Goal: Communication & Community: Participate in discussion

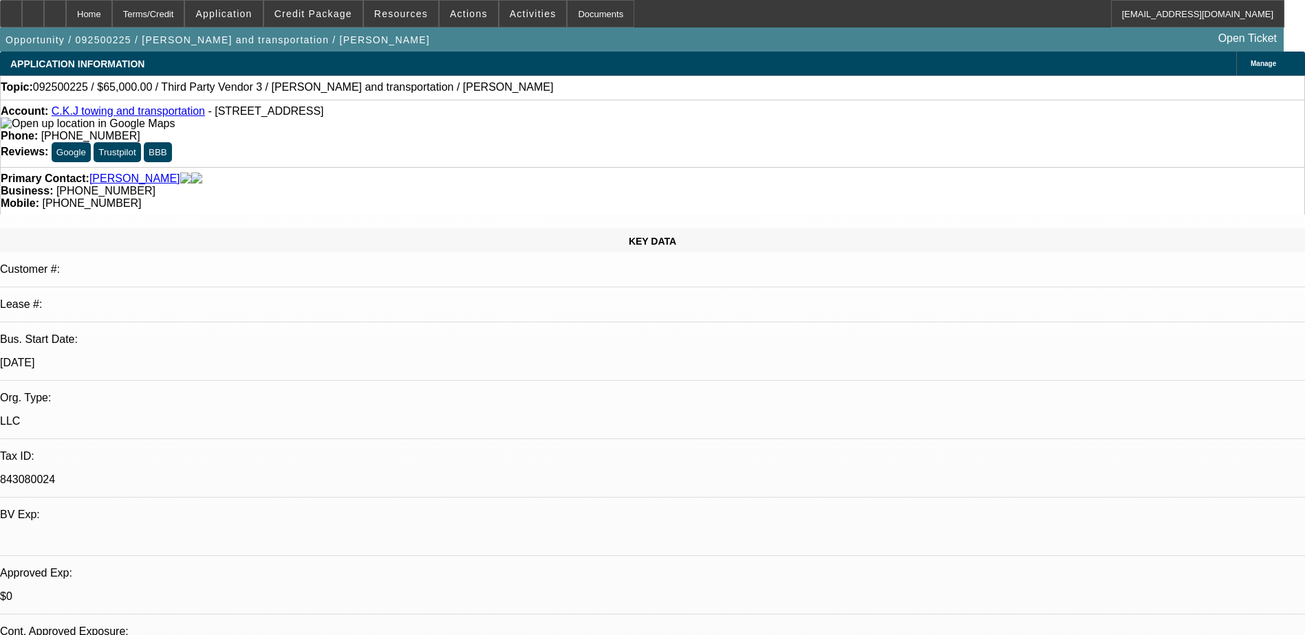
select select "0"
select select "2"
select select "0.1"
select select "4"
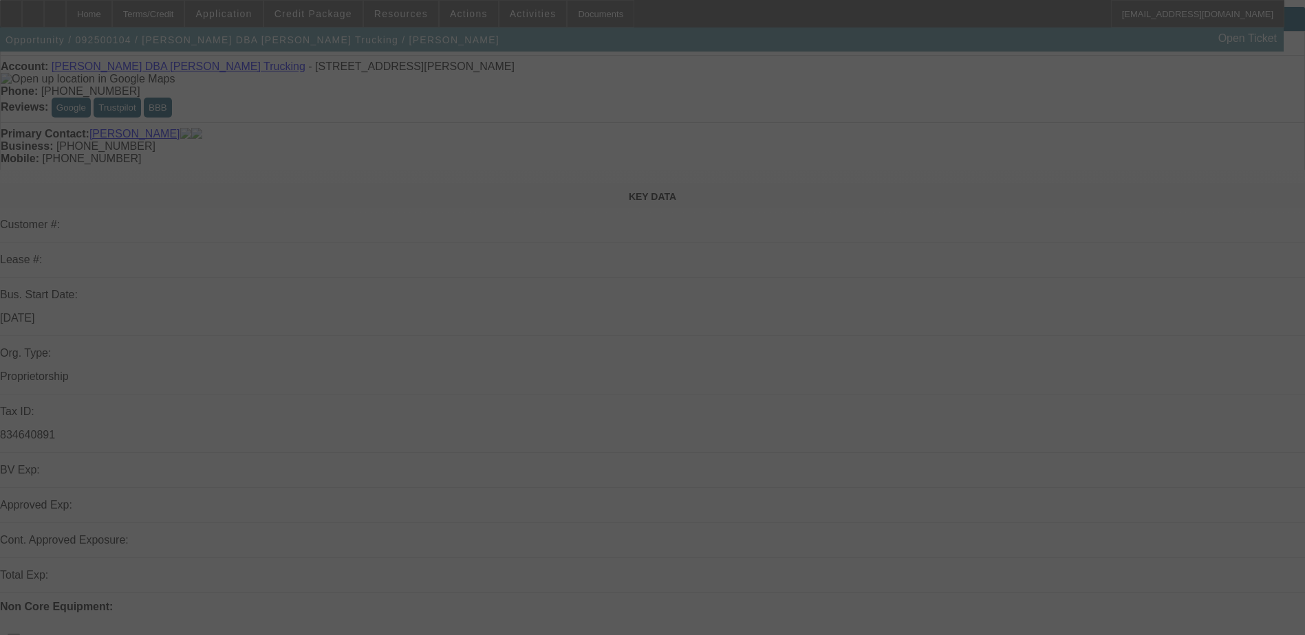
scroll to position [69, 0]
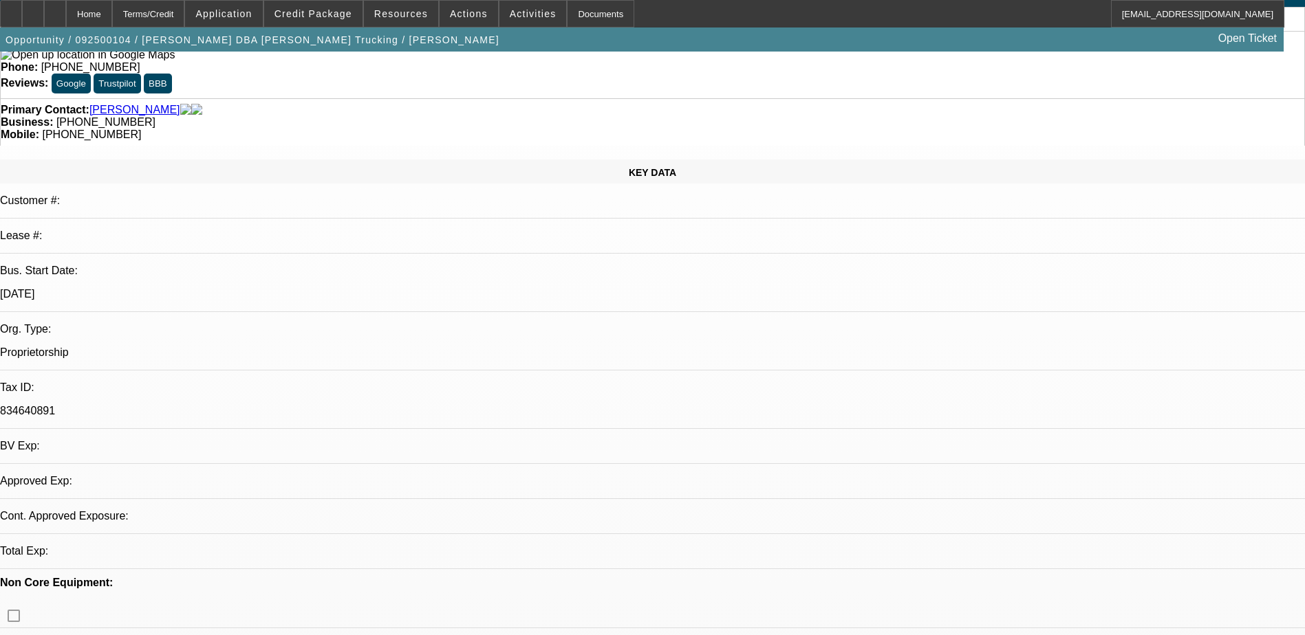
select select "0"
select select "2"
select select "0.1"
select select "4"
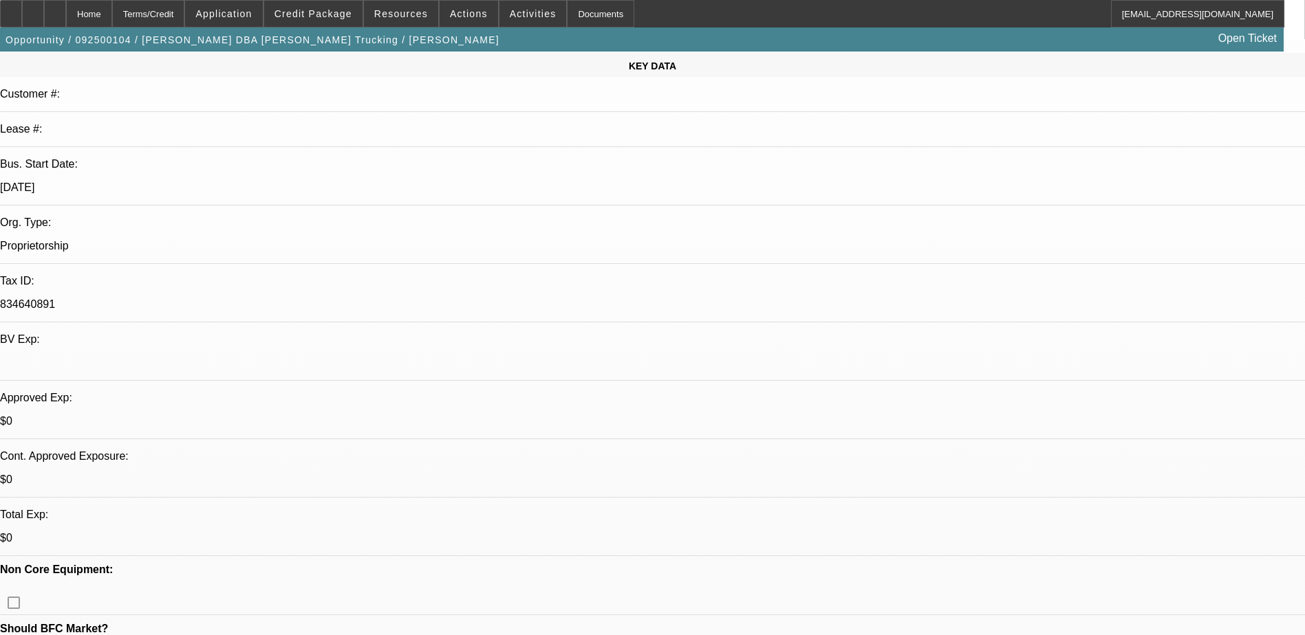
scroll to position [206, 0]
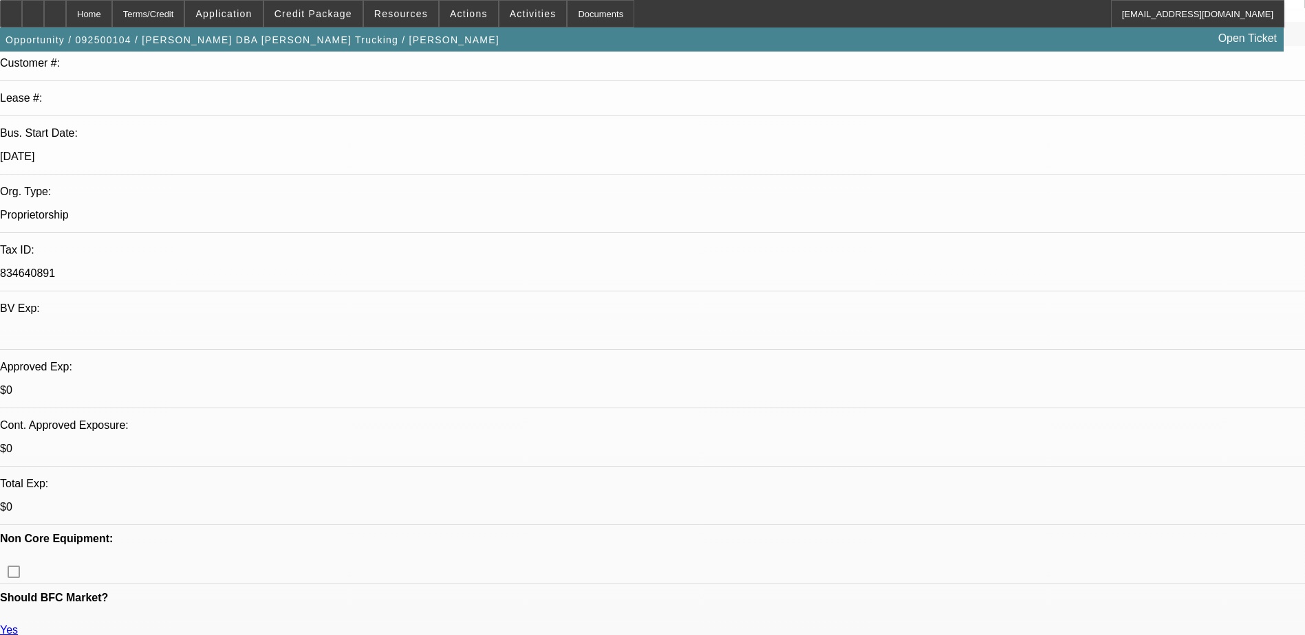
drag, startPoint x: 147, startPoint y: 487, endPoint x: 107, endPoint y: 488, distance: 39.9
drag, startPoint x: 107, startPoint y: 488, endPoint x: 138, endPoint y: 494, distance: 30.9
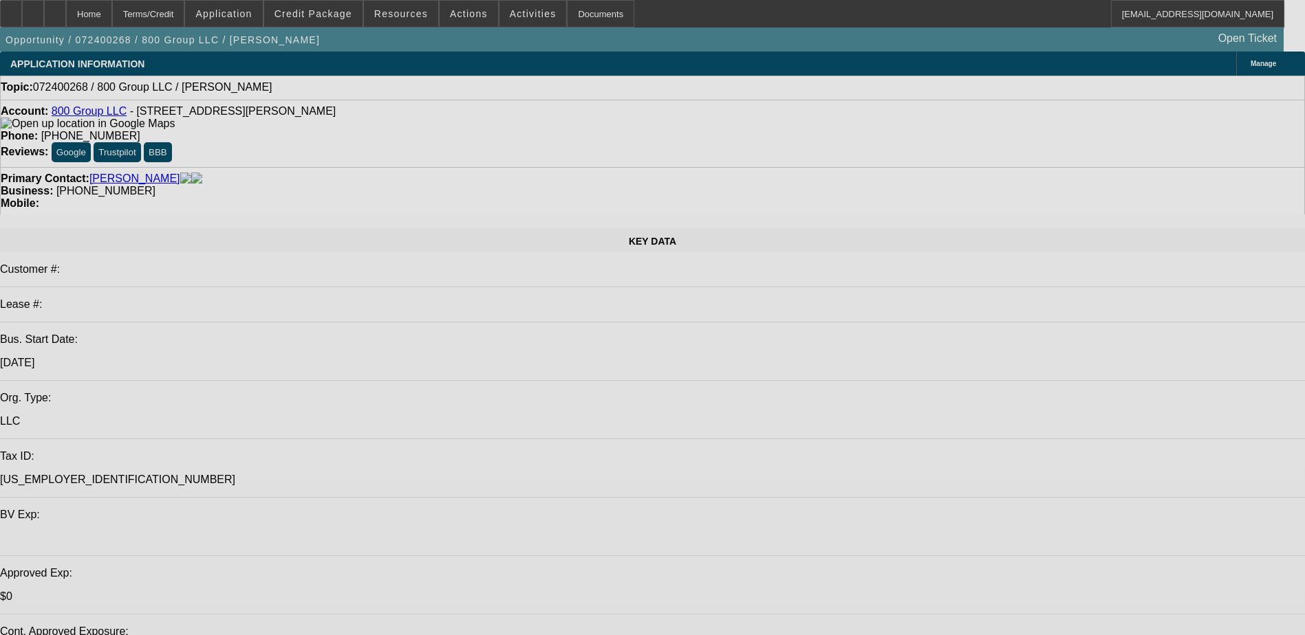
select select "0"
select select "2"
select select "0.1"
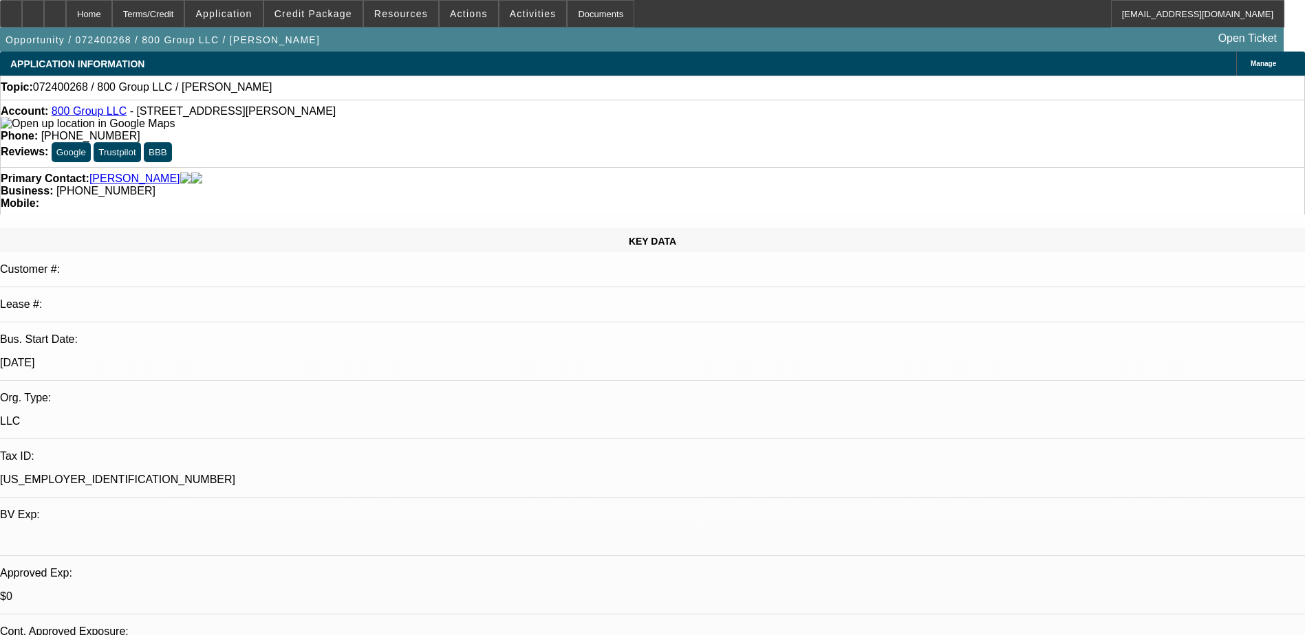
select select "1"
select select "2"
select select "4"
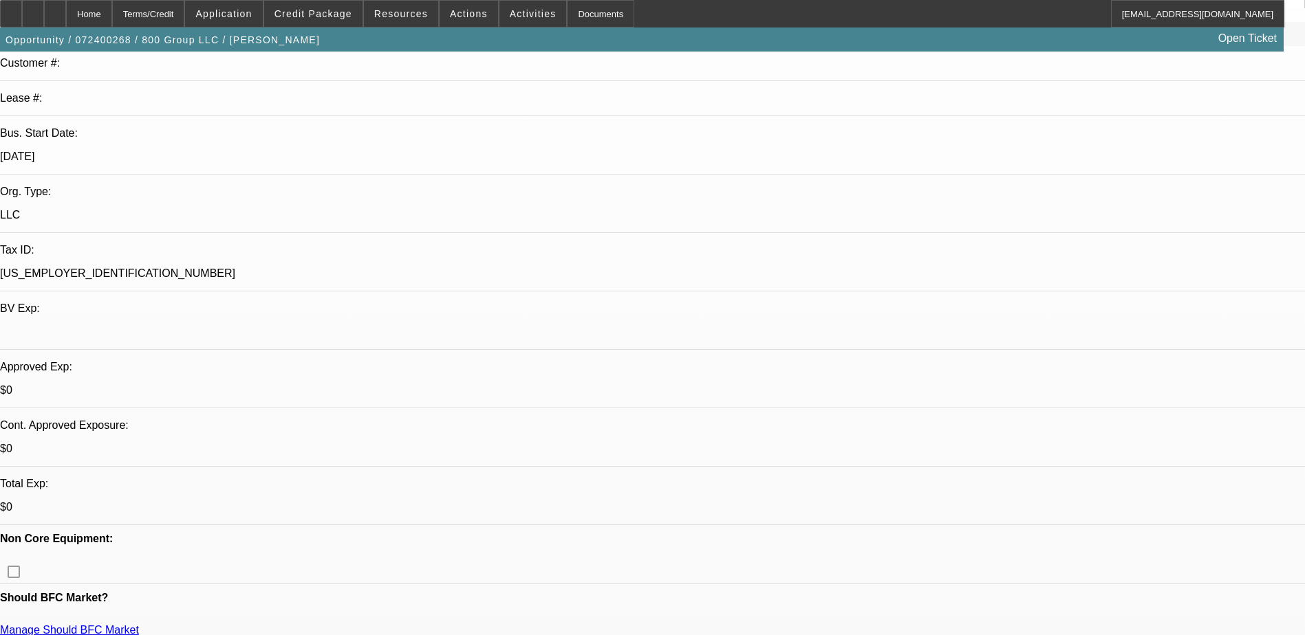
scroll to position [19, 0]
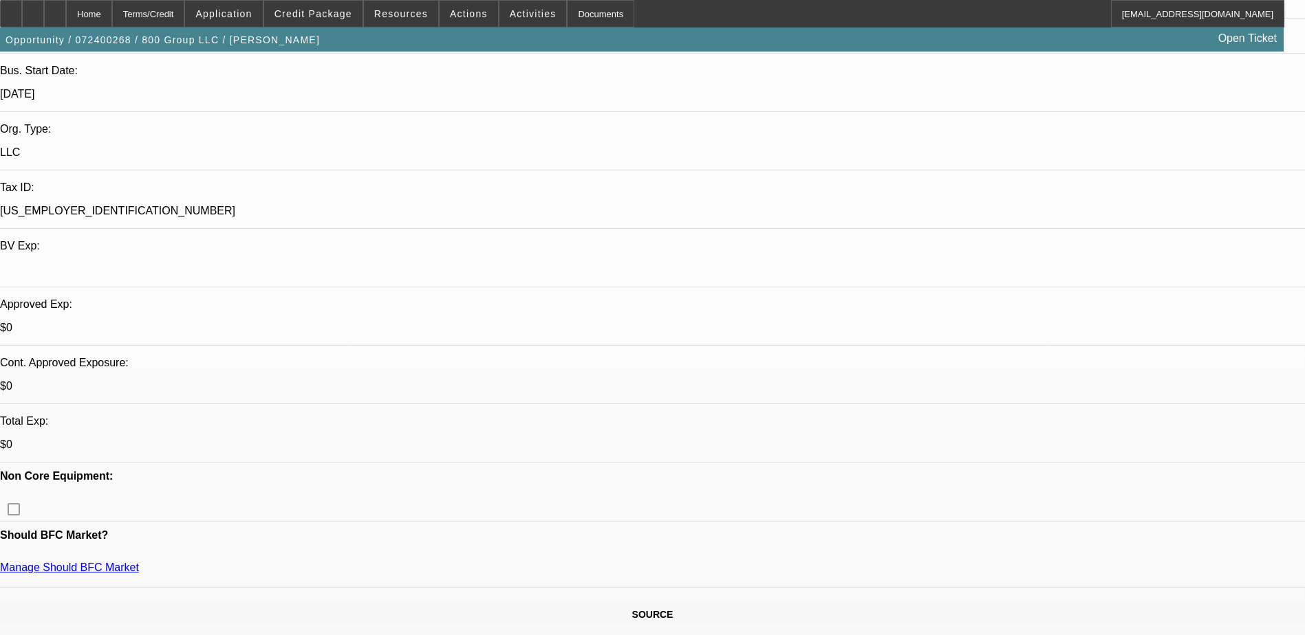
scroll to position [413, 0]
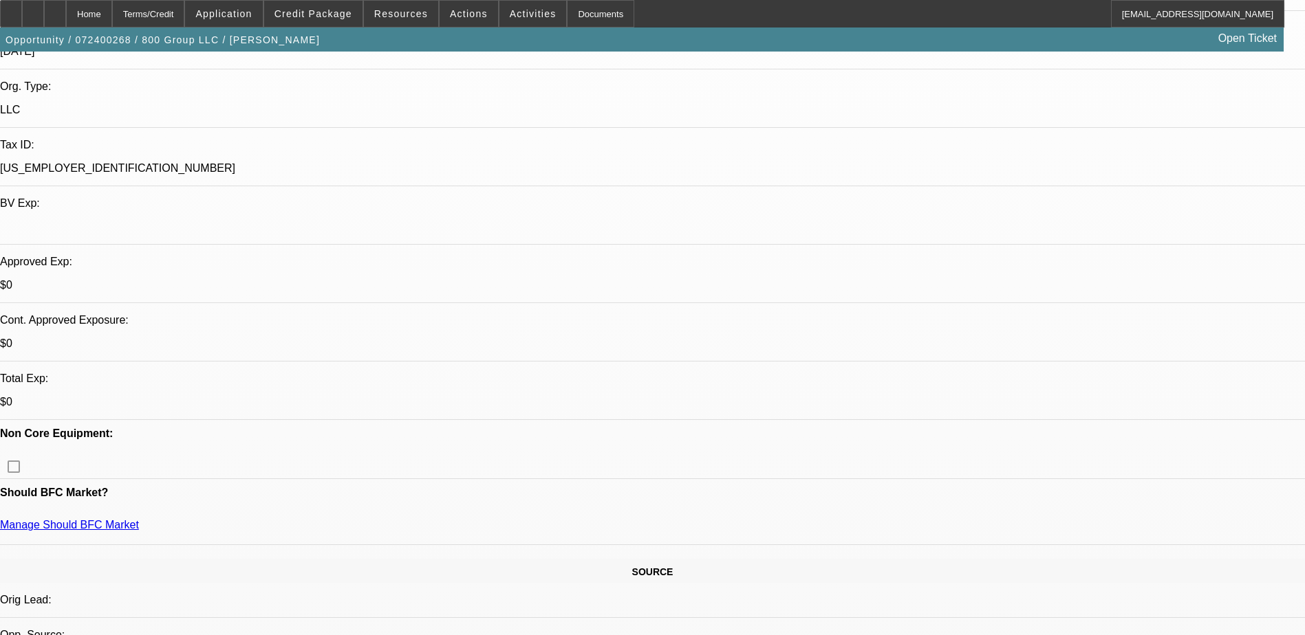
scroll to position [0, 0]
